Goal: Navigation & Orientation: Locate item on page

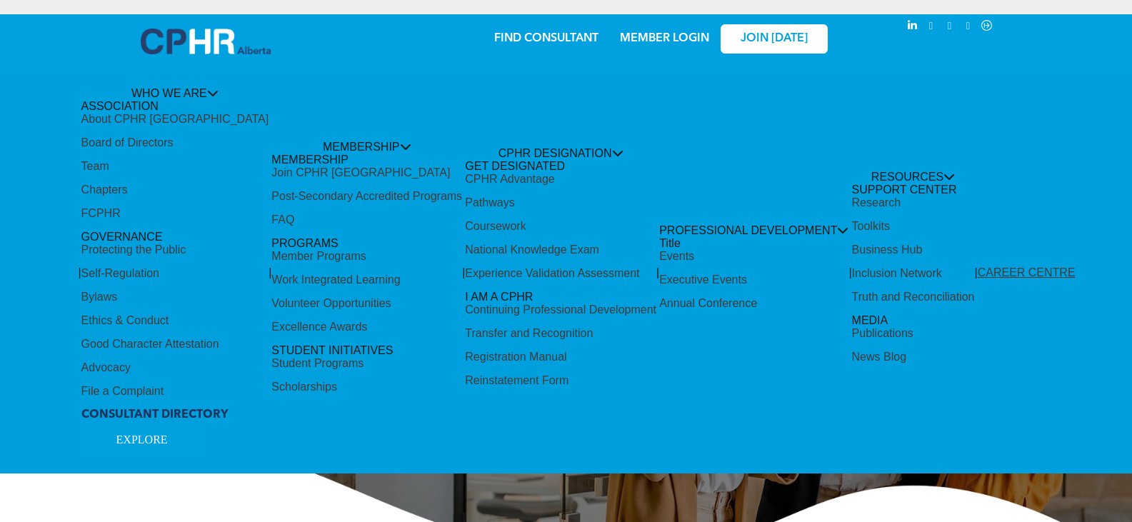
click at [136, 139] on div "Share by:" at bounding box center [526, 268] width 1053 height 522
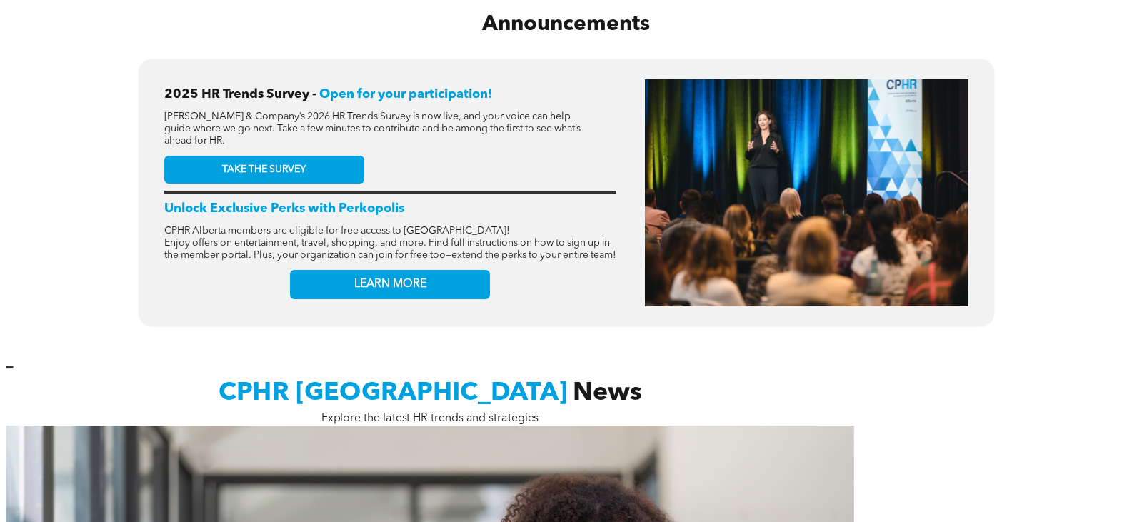
scroll to position [857, 0]
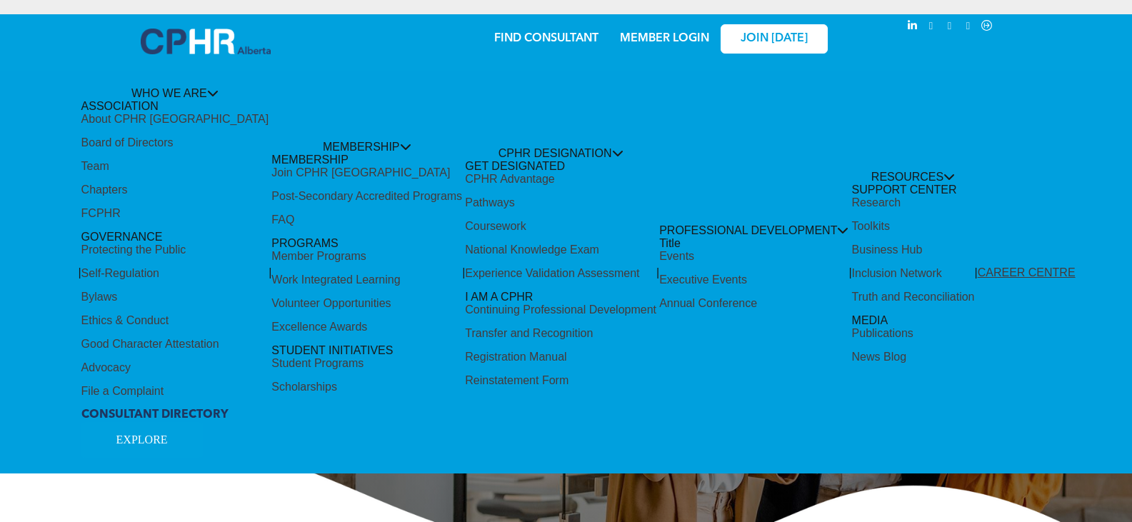
click at [210, 89] on div "Share by:" at bounding box center [526, 268] width 1053 height 522
click at [312, 167] on div "Share by:" at bounding box center [526, 268] width 1053 height 522
click at [762, 34] on div "Share by:" at bounding box center [526, 29] width 1025 height 16
click at [504, 180] on div "Share by:" at bounding box center [526, 268] width 1053 height 522
click at [725, 44] on div "Share by:" at bounding box center [526, 268] width 1053 height 522
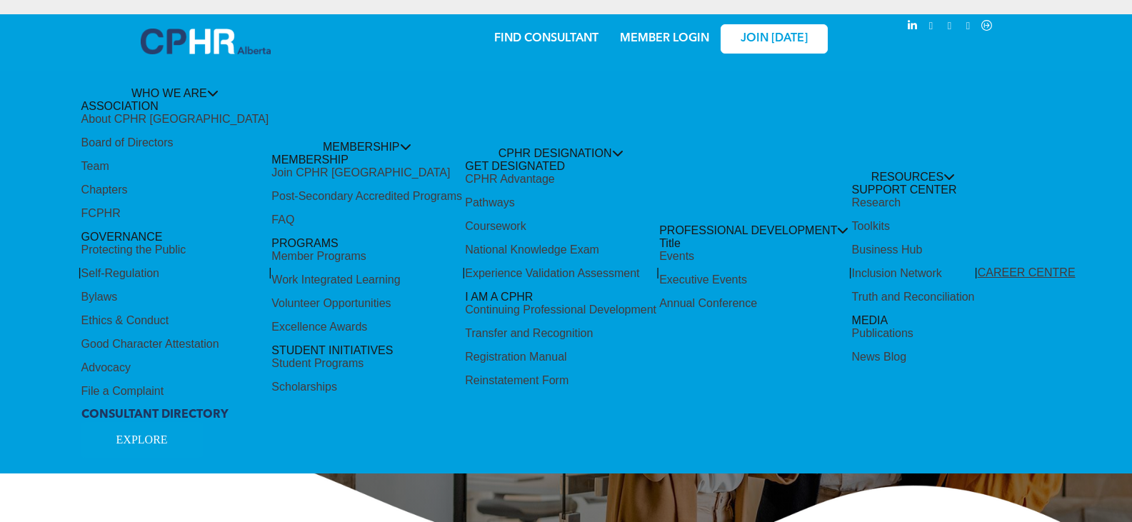
click at [478, 356] on div "Share by:" at bounding box center [526, 268] width 1053 height 522
click at [547, 34] on div "Share by:" at bounding box center [526, 29] width 1025 height 16
click at [524, 147] on div "Share by:" at bounding box center [526, 268] width 1053 height 522
click at [569, 147] on div "Share by:" at bounding box center [526, 268] width 1053 height 522
click at [317, 167] on div "Share by:" at bounding box center [526, 268] width 1053 height 522
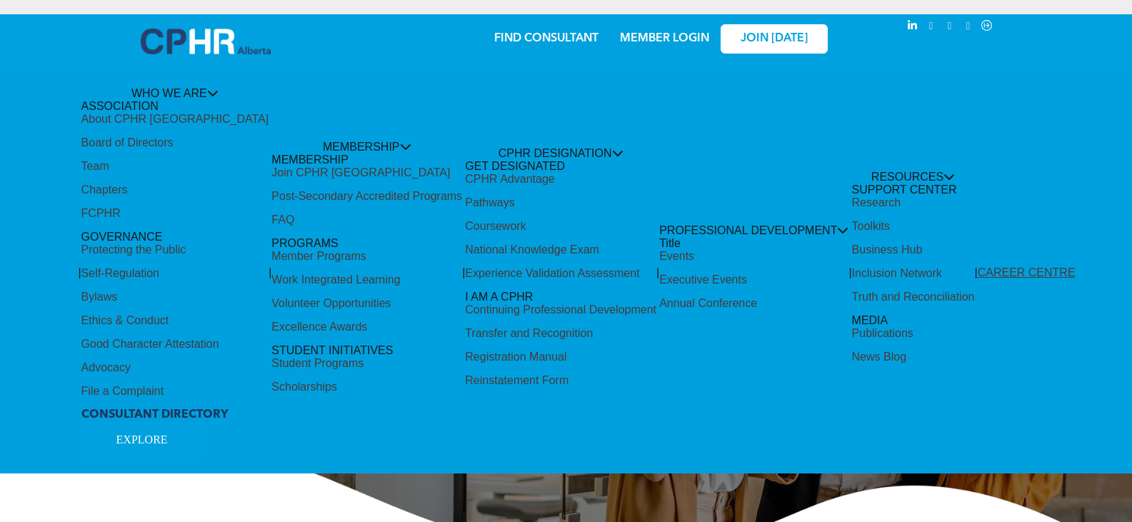
click at [315, 205] on div "Share by:" at bounding box center [526, 268] width 1053 height 522
click at [262, 219] on div "Share by:" at bounding box center [526, 268] width 1053 height 522
